Goal: Task Accomplishment & Management: Manage account settings

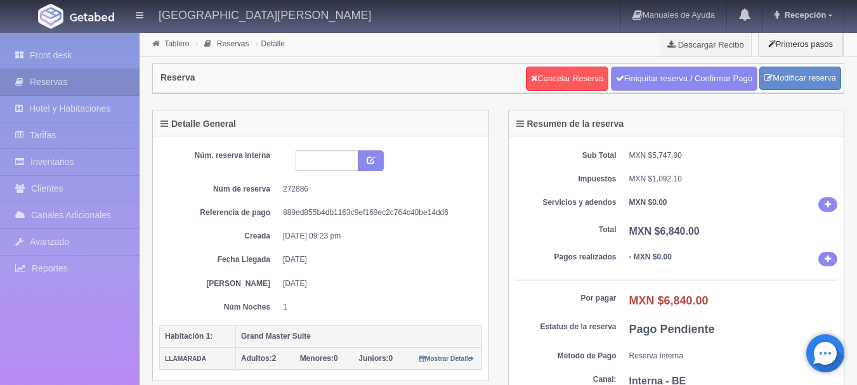
click at [81, 20] on img at bounding box center [92, 17] width 44 height 10
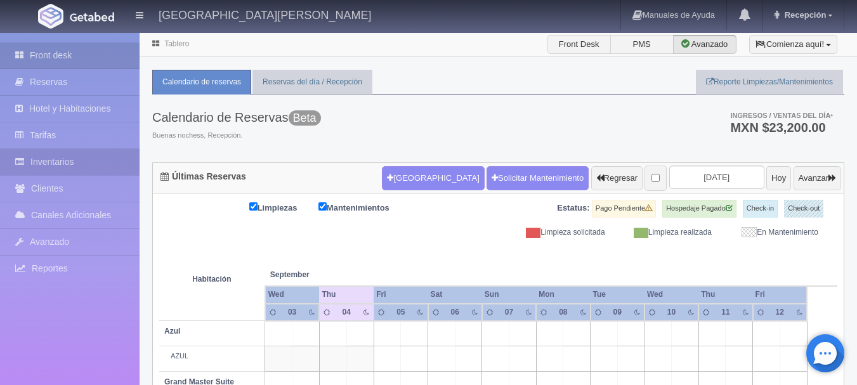
click at [87, 160] on link "Inventarios" at bounding box center [70, 162] width 140 height 26
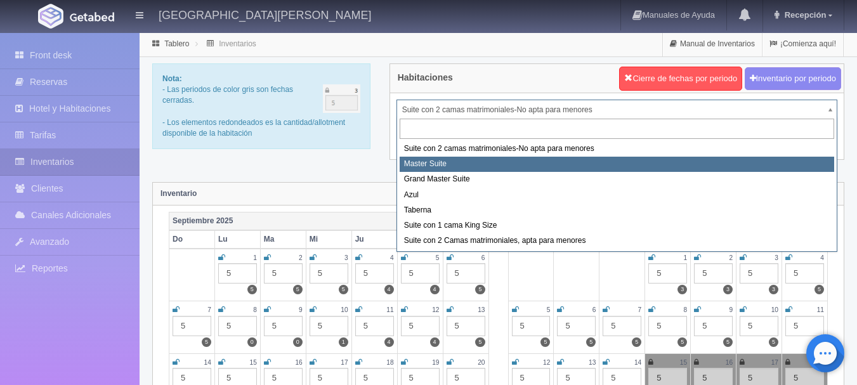
select select "1894"
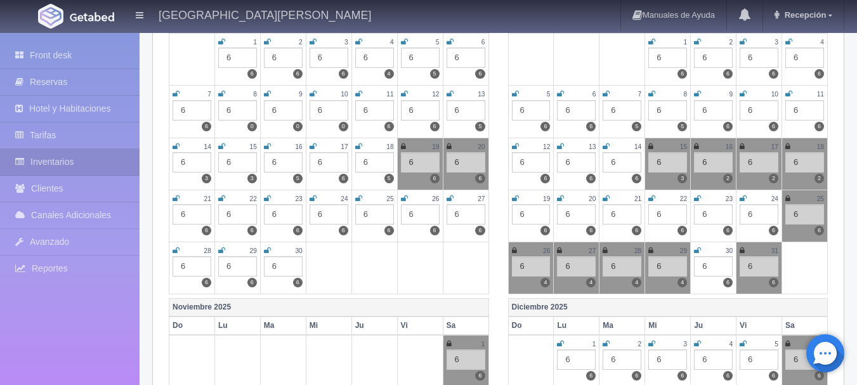
scroll to position [216, 0]
click at [743, 251] on icon at bounding box center [742, 250] width 5 height 8
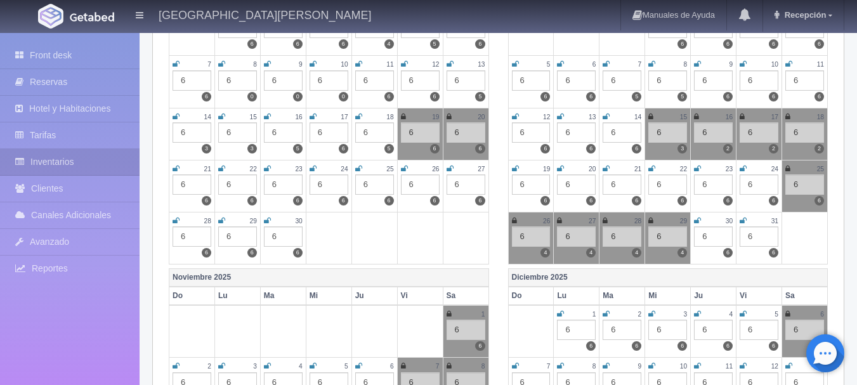
scroll to position [248, 0]
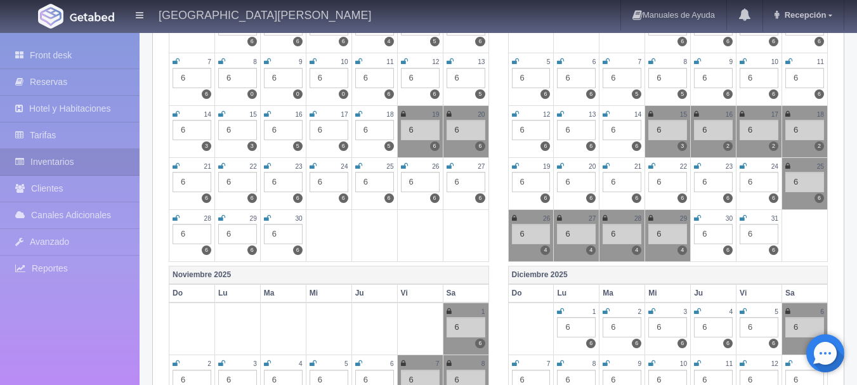
click at [448, 313] on icon at bounding box center [449, 312] width 5 height 8
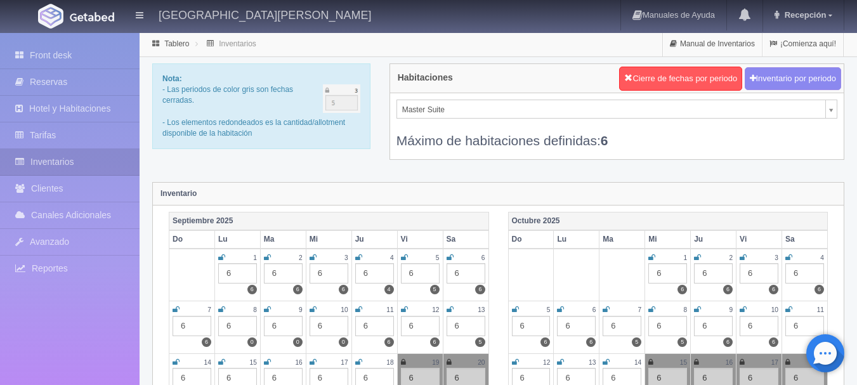
click at [88, 16] on img at bounding box center [92, 17] width 44 height 10
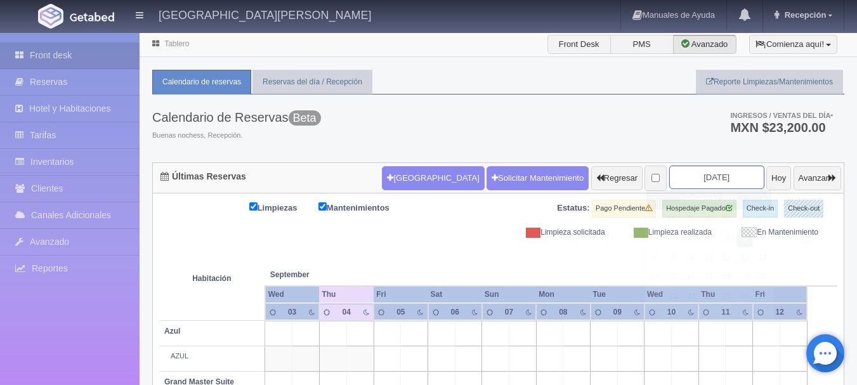
click at [698, 171] on input "2025-09-05" at bounding box center [716, 177] width 95 height 23
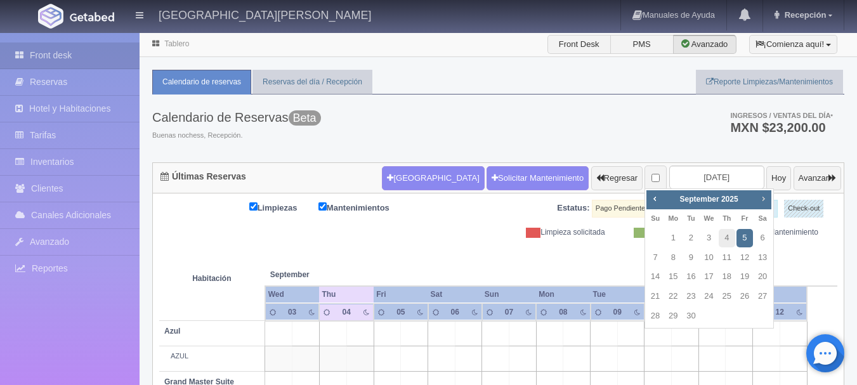
click at [767, 199] on span "Next" at bounding box center [763, 198] width 10 height 10
click at [746, 312] on link "31" at bounding box center [744, 316] width 16 height 18
type input "2025-10-31"
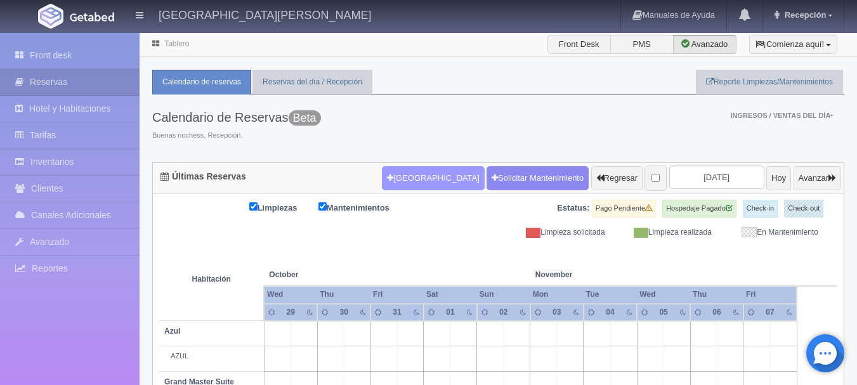
click at [392, 188] on button "Nueva Reserva" at bounding box center [433, 178] width 102 height 24
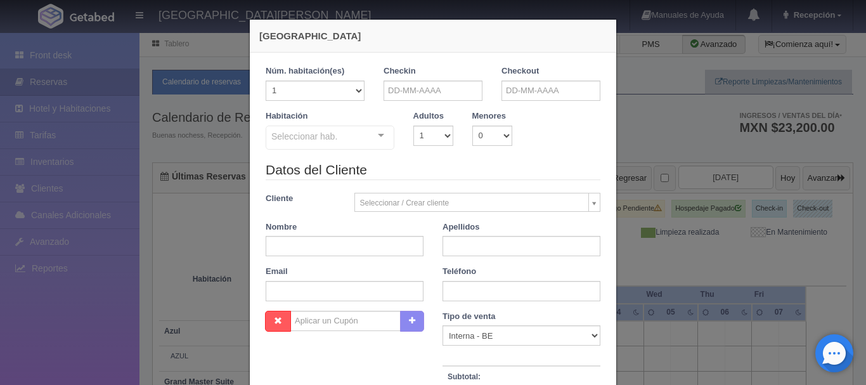
checkbox input "false"
click at [445, 90] on input "text" at bounding box center [433, 91] width 99 height 20
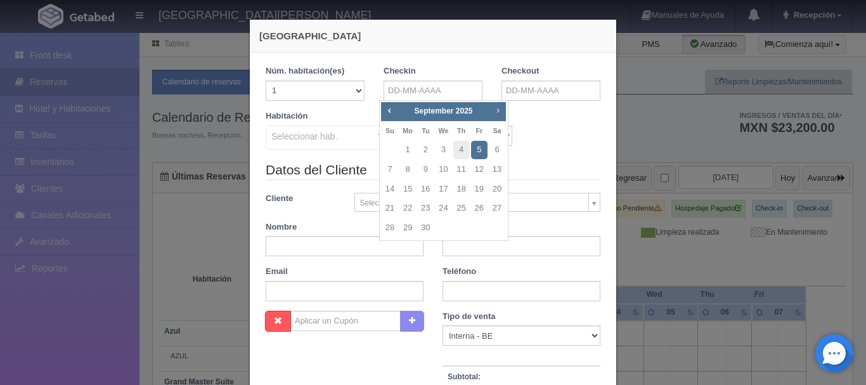
click at [500, 110] on span "Next" at bounding box center [498, 110] width 10 height 10
click at [482, 223] on link "31" at bounding box center [479, 228] width 16 height 18
type input "31-10-2025"
checkbox input "false"
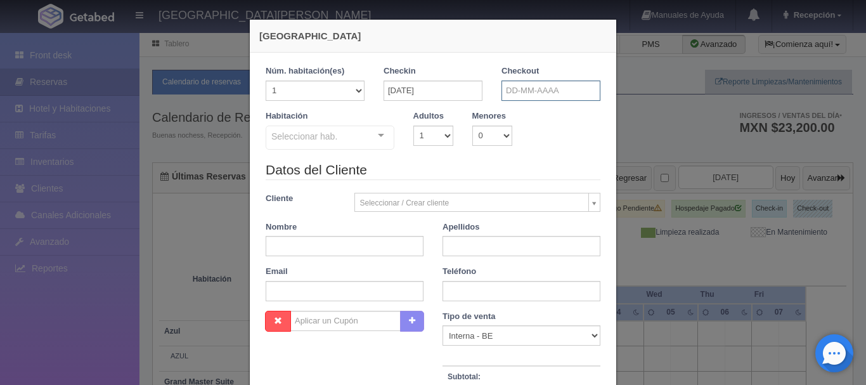
click at [559, 88] on input "text" at bounding box center [551, 91] width 99 height 20
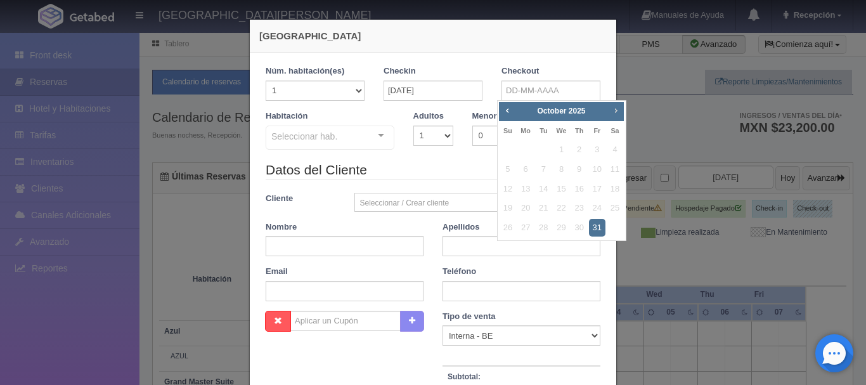
click at [616, 108] on span "Next" at bounding box center [616, 110] width 10 height 10
click at [507, 168] on link "2" at bounding box center [508, 169] width 16 height 18
type input "02-11-2025"
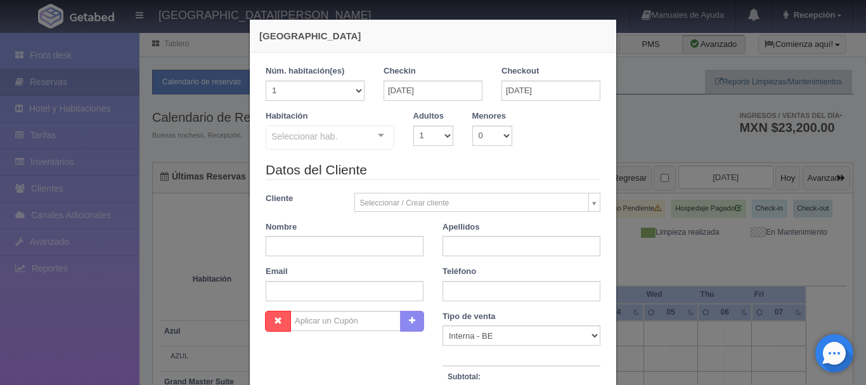
checkbox input "false"
click at [434, 131] on select "1 2 3 4 5 6 7 8 9 10" at bounding box center [434, 136] width 40 height 20
select select "2"
click at [414, 126] on select "1 2 3 4 5 6 7 8 9 10" at bounding box center [434, 136] width 40 height 20
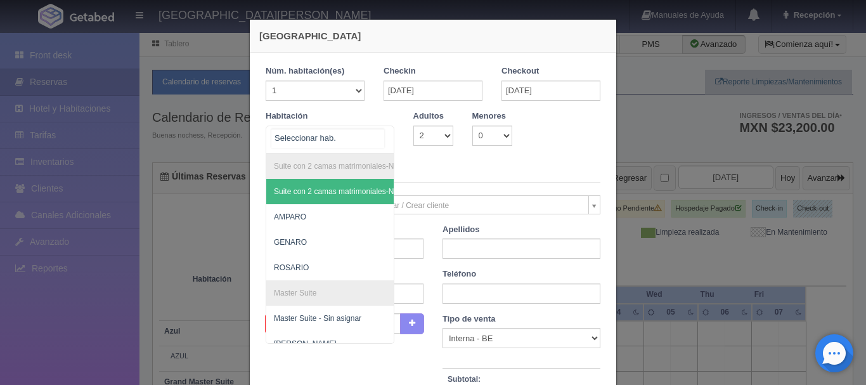
click at [374, 137] on div "Suite con 2 camas matrimoniales-No apta para menores Suite con 2 camas matrimon…" at bounding box center [330, 140] width 129 height 28
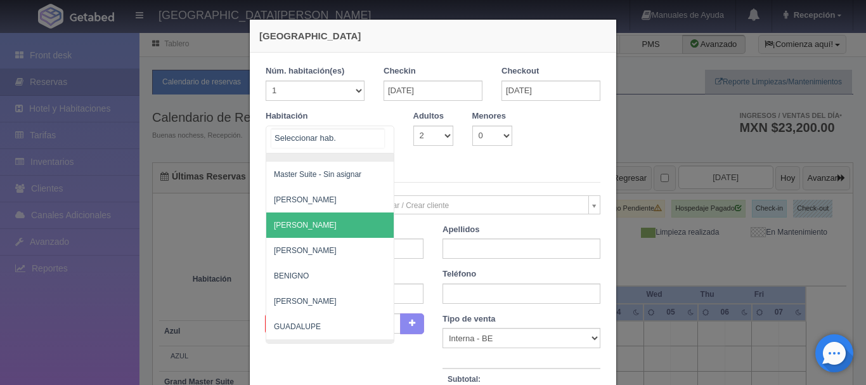
scroll to position [143, 0]
click at [322, 231] on span "[PERSON_NAME]" at bounding box center [391, 225] width 251 height 25
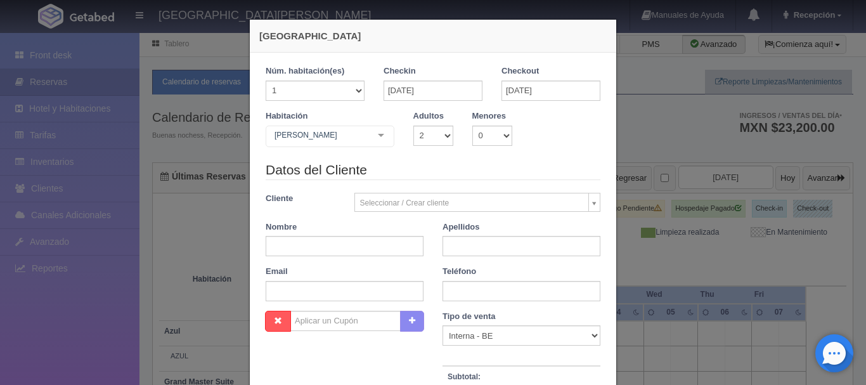
checkbox input "false"
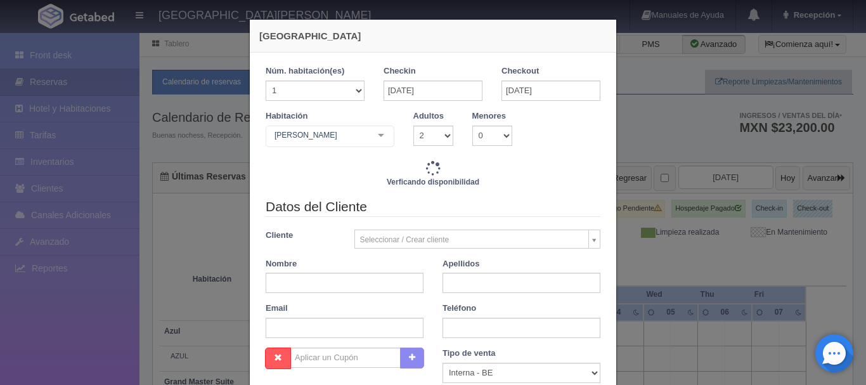
type input "12240.00"
checkbox input "false"
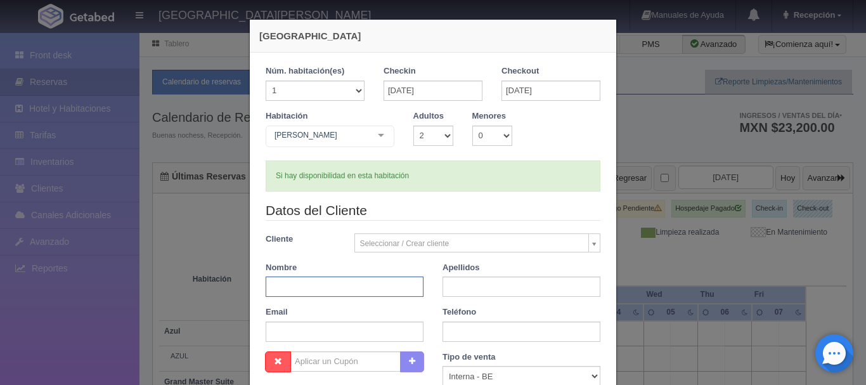
click at [337, 294] on input "text" at bounding box center [345, 287] width 158 height 20
type input "MARISA"
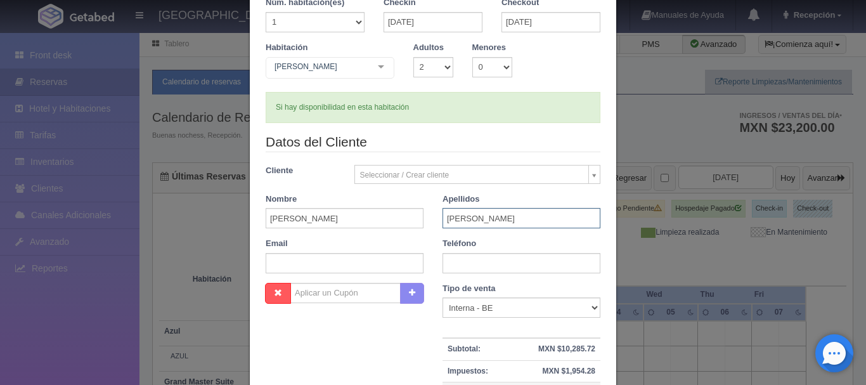
scroll to position [69, 0]
type input "RAMIREZ"
click at [469, 262] on input "text" at bounding box center [522, 263] width 158 height 20
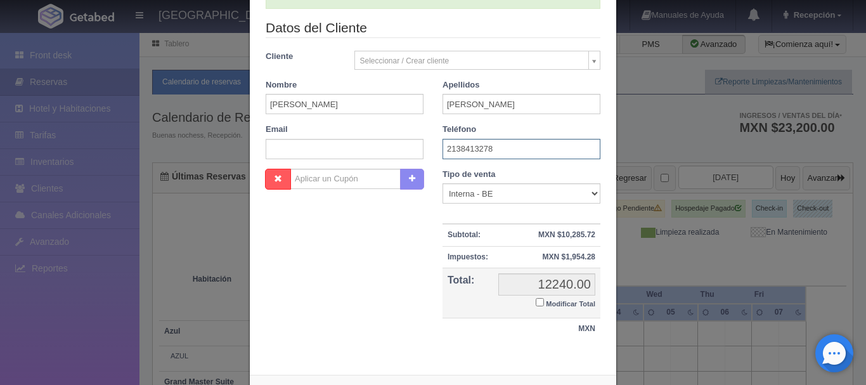
scroll to position [238, 0]
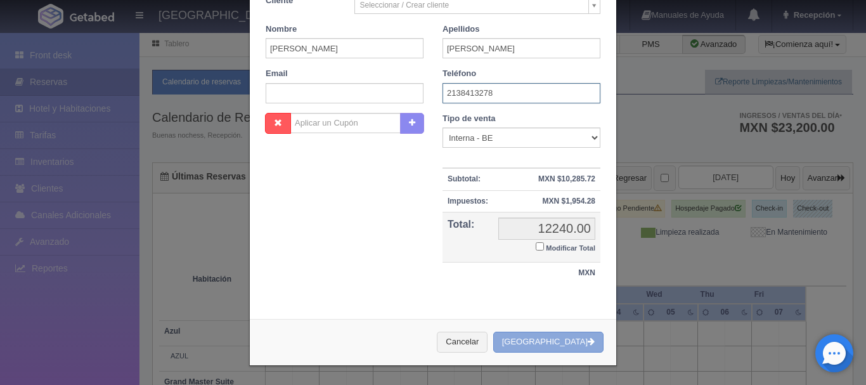
type input "2138413278"
click at [549, 344] on button "[GEOGRAPHIC_DATA]" at bounding box center [548, 342] width 110 height 21
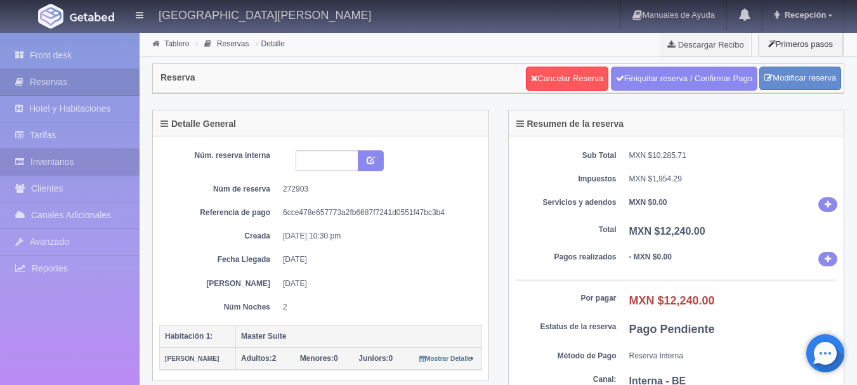
click at [79, 162] on link "Inventarios" at bounding box center [70, 162] width 140 height 26
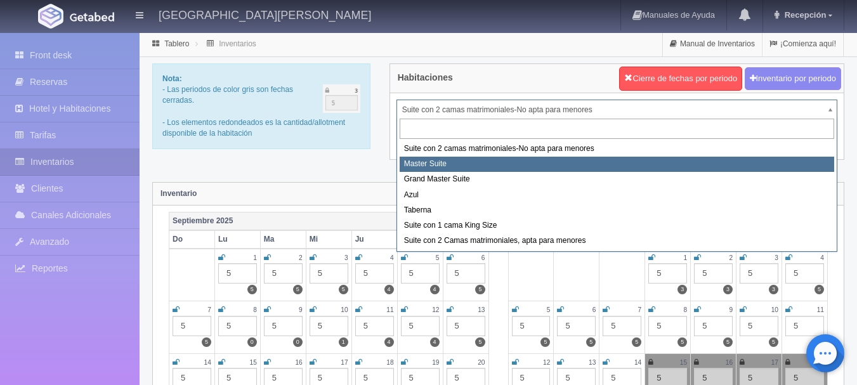
select select "1894"
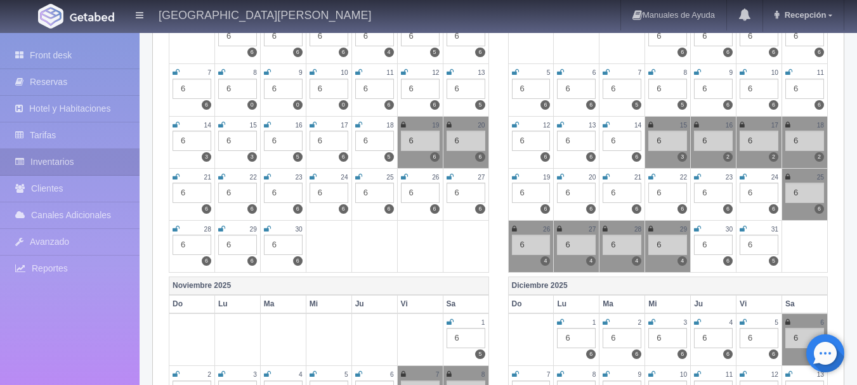
scroll to position [238, 0]
click at [741, 227] on icon at bounding box center [743, 229] width 7 height 8
click at [448, 320] on icon at bounding box center [450, 322] width 7 height 8
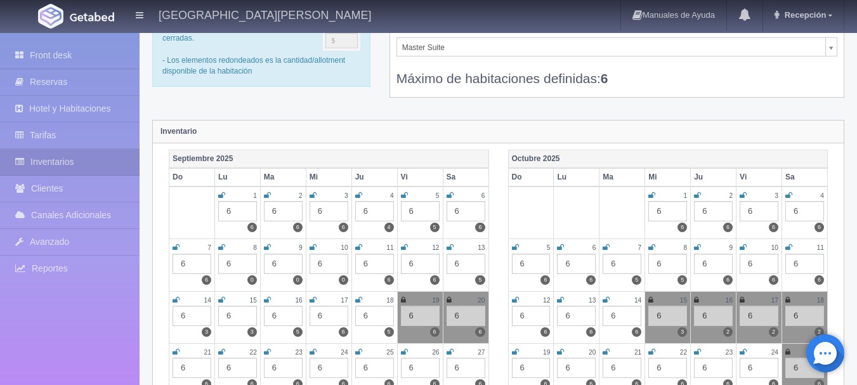
scroll to position [0, 0]
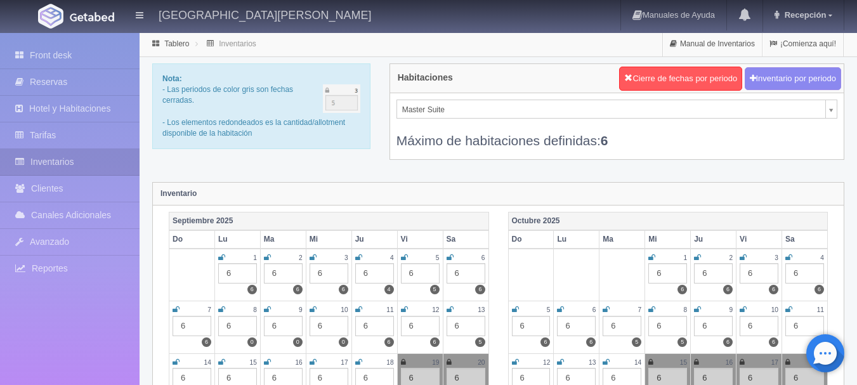
click at [84, 18] on img at bounding box center [92, 17] width 44 height 10
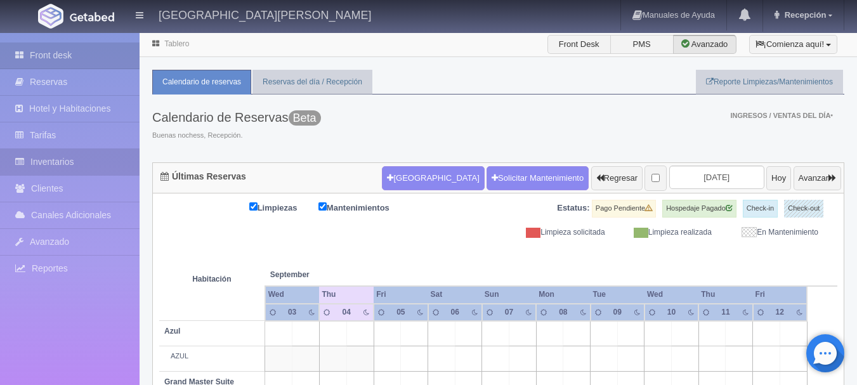
click at [89, 164] on link "Inventarios" at bounding box center [70, 162] width 140 height 26
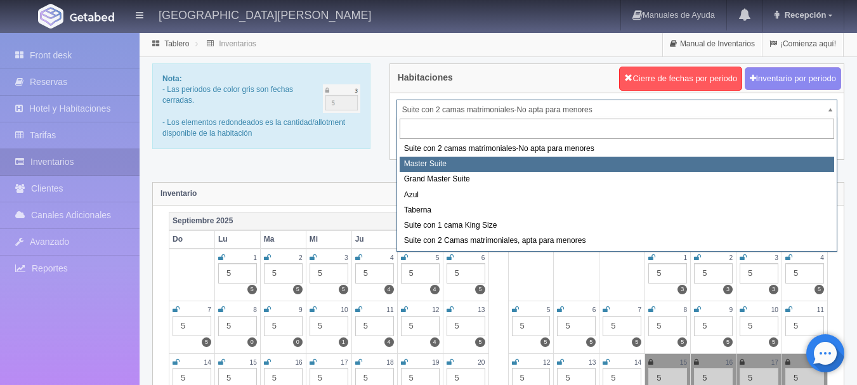
select select "1894"
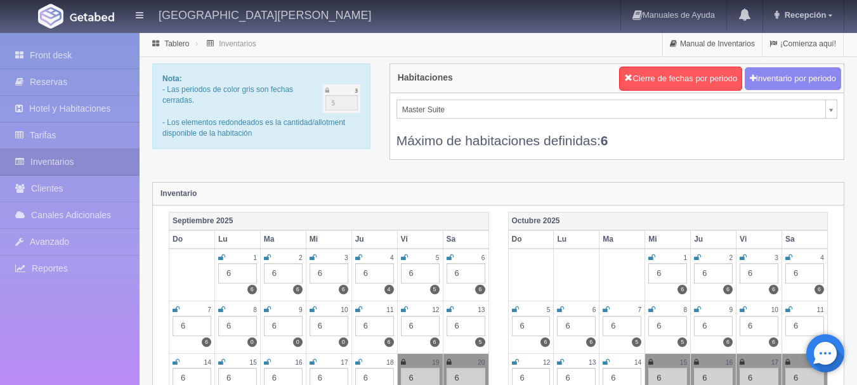
click at [67, 12] on picture at bounding box center [92, 16] width 51 height 30
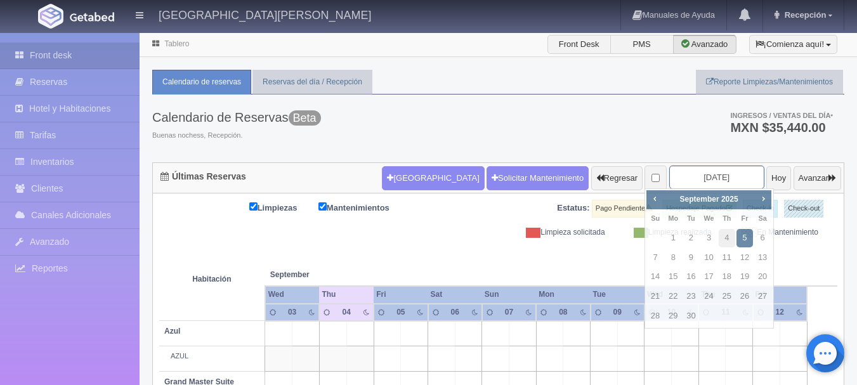
click at [703, 174] on input "2025-09-05" at bounding box center [716, 177] width 95 height 23
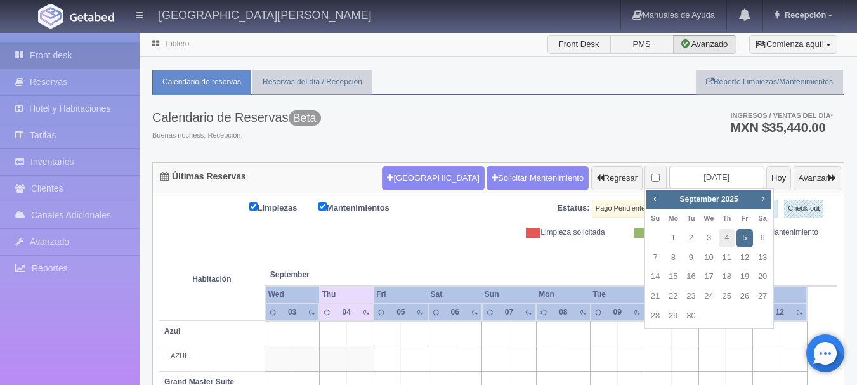
click at [762, 202] on span "Next" at bounding box center [763, 198] width 10 height 10
click at [655, 196] on span "Prev" at bounding box center [654, 198] width 10 height 10
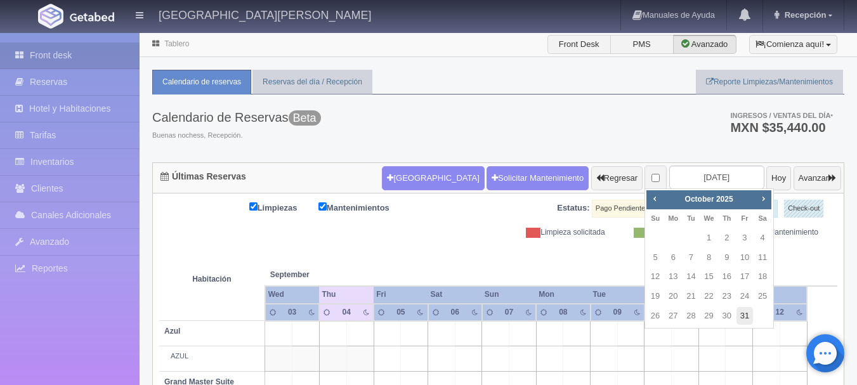
click at [748, 311] on link "31" at bounding box center [744, 316] width 16 height 18
type input "[DATE]"
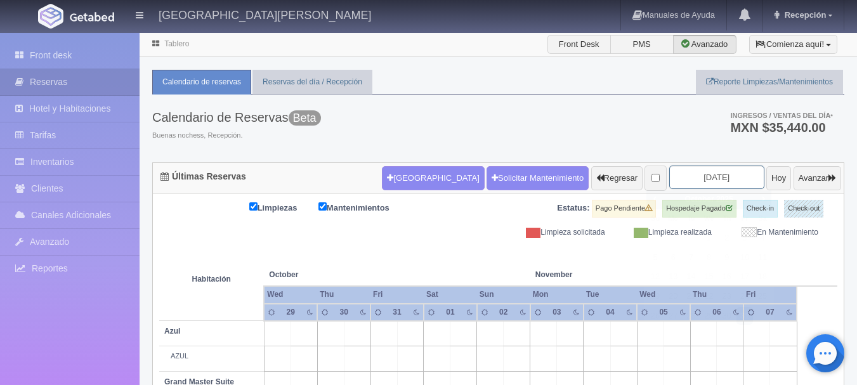
click at [721, 179] on input "[DATE]" at bounding box center [716, 177] width 95 height 23
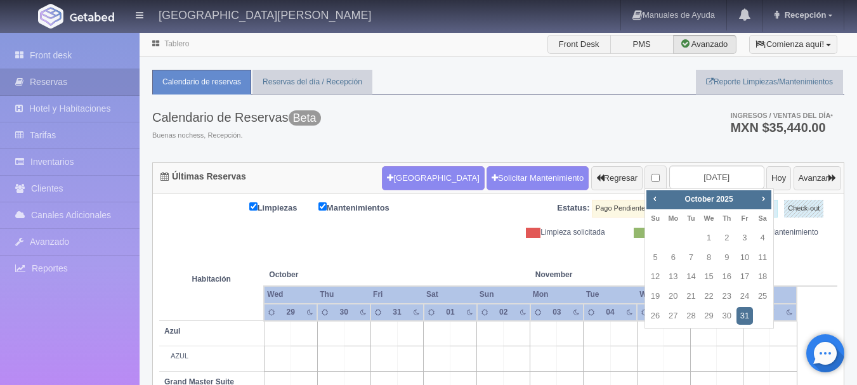
click at [745, 318] on link "31" at bounding box center [744, 316] width 16 height 18
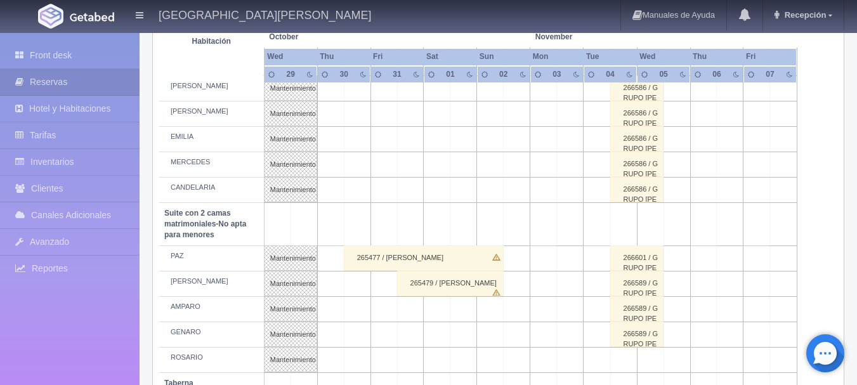
scroll to position [929, 0]
